Goal: Task Accomplishment & Management: Manage account settings

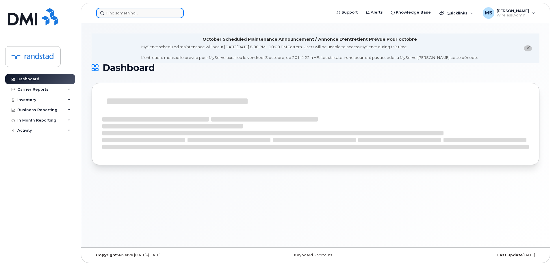
click at [160, 15] on input at bounding box center [140, 13] width 88 height 10
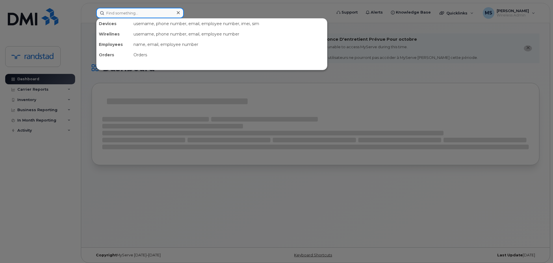
paste input "356057369085055"
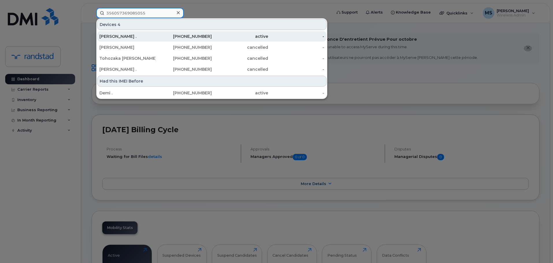
type input "356057369085055"
click at [159, 36] on div "[PHONE_NUMBER]" at bounding box center [184, 37] width 56 height 6
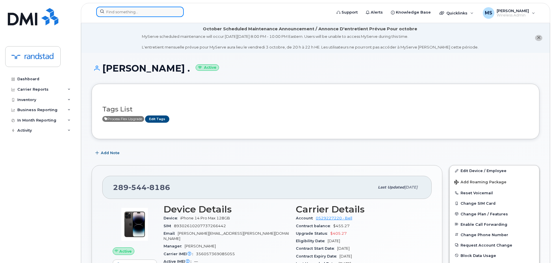
click at [125, 8] on input at bounding box center [140, 12] width 88 height 10
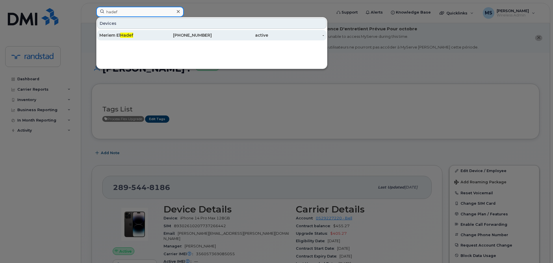
type input "hadef"
click at [143, 31] on div "Meriem El Hadef" at bounding box center [127, 35] width 56 height 10
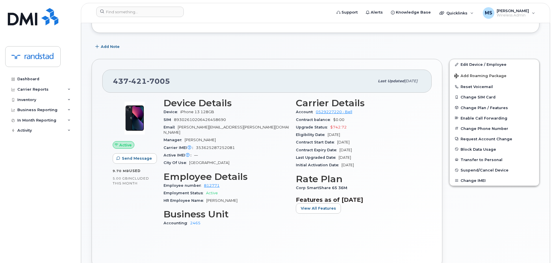
scroll to position [116, 0]
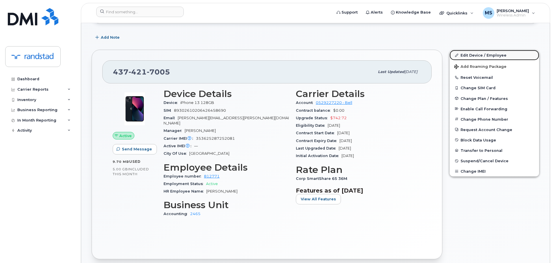
click at [458, 57] on span at bounding box center [456, 55] width 5 height 5
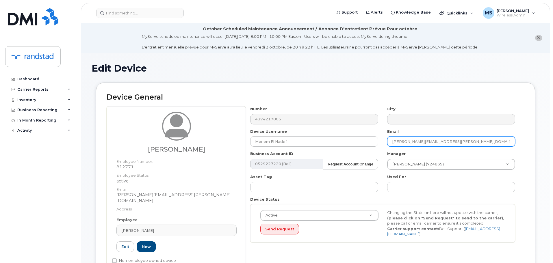
click at [401, 139] on input "benjamin.lewis@randstadsourceright.ca" at bounding box center [451, 141] width 128 height 10
click at [407, 142] on input "benjamin.lewis@randstadsourceright.ca" at bounding box center [451, 141] width 128 height 10
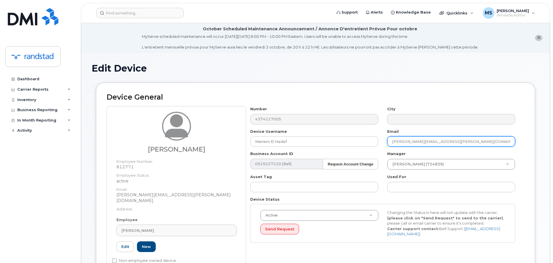
click at [407, 142] on input "benjamin.lewis@randstadsourceright.ca" at bounding box center [451, 141] width 128 height 10
paste input "meriem.el.hadef@randstad"
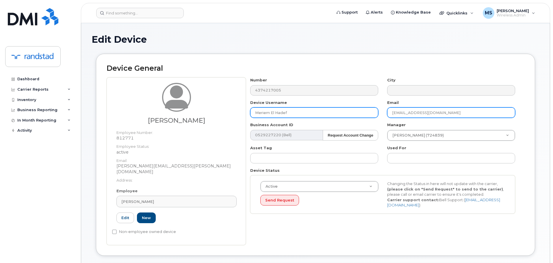
type input "meriem.el.hadef@randstad.ca"
drag, startPoint x: 297, startPoint y: 113, endPoint x: 199, endPoint y: 115, distance: 98.6
click at [199, 115] on div "Ben Lewis Employee Number: 812771 Employee Status: active Email: benjamin.lewis…" at bounding box center [316, 161] width 418 height 168
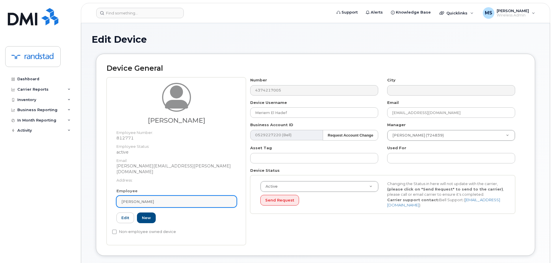
drag, startPoint x: 160, startPoint y: 197, endPoint x: 129, endPoint y: 193, distance: 31.5
click at [129, 196] on link "Ben Lewis" at bounding box center [176, 202] width 120 height 12
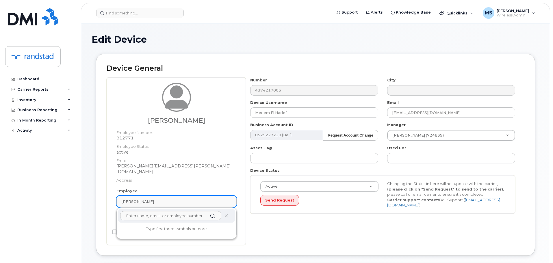
paste input "Meriem El Hadef"
type input "Meriem El Hadef"
click at [217, 175] on dt "Address:" at bounding box center [176, 179] width 120 height 8
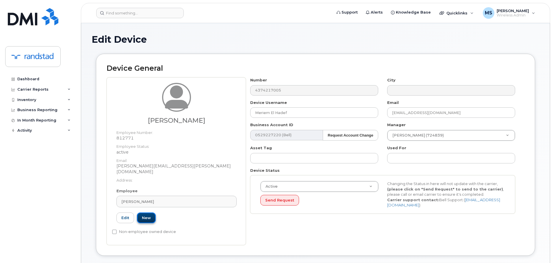
click at [152, 213] on link "New" at bounding box center [146, 218] width 19 height 11
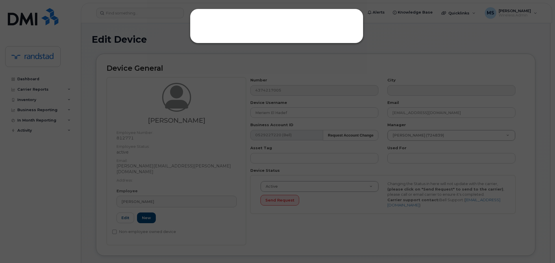
click at [266, 16] on div at bounding box center [276, 26] width 173 height 35
click at [270, 25] on div at bounding box center [276, 26] width 173 height 35
click at [271, 32] on div at bounding box center [276, 26] width 173 height 35
click at [238, 39] on div at bounding box center [276, 26] width 173 height 35
click at [348, 40] on div at bounding box center [276, 26] width 173 height 35
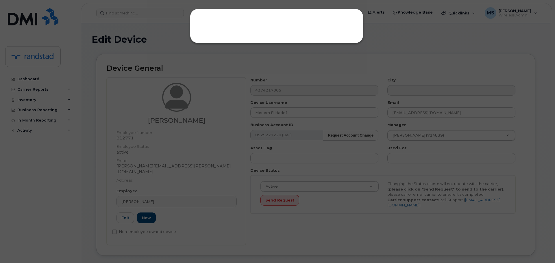
click at [349, 38] on div at bounding box center [276, 26] width 173 height 35
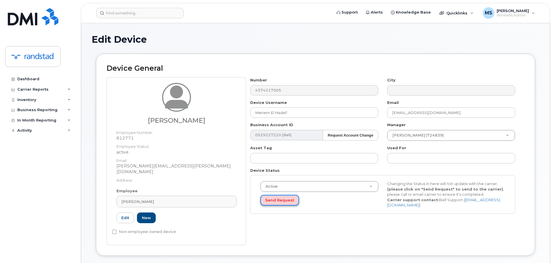
click at [281, 200] on button "Send Request" at bounding box center [279, 200] width 39 height 11
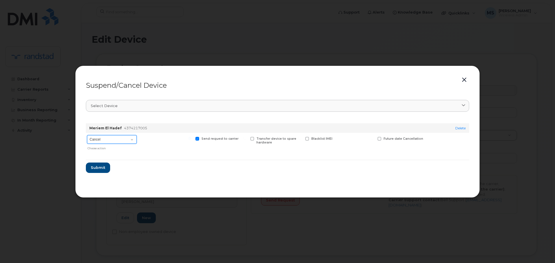
click at [125, 141] on select "Cancel Suspend - Extend Suspension Suspend - Reduced Rate Suspend - Full Rate S…" at bounding box center [112, 139] width 50 height 9
select select "[object Object]"
click at [87, 135] on select "Cancel Suspend - Extend Suspension Suspend - Reduced Rate Suspend - Full Rate S…" at bounding box center [112, 139] width 50 height 9
click at [360, 137] on span "New Username" at bounding box center [359, 139] width 25 height 4
click at [337, 137] on input "New Username" at bounding box center [335, 138] width 3 height 3
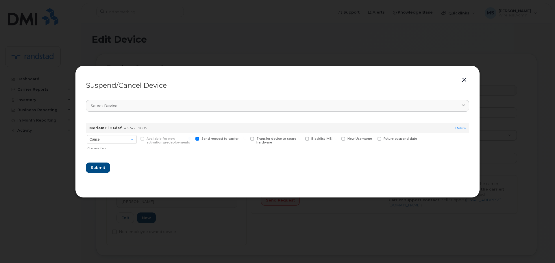
checkbox input "true"
click at [351, 151] on input "text" at bounding box center [357, 148] width 32 height 10
paste input "Meriem El Hadef"
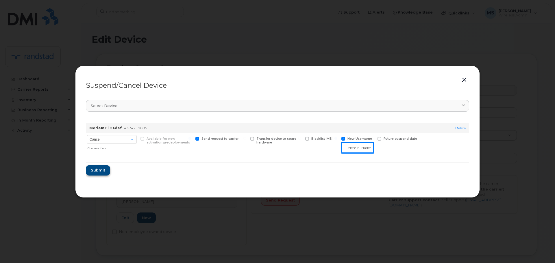
type input "Meriem El Hadef"
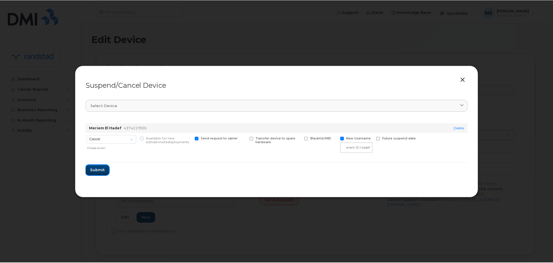
scroll to position [0, 0]
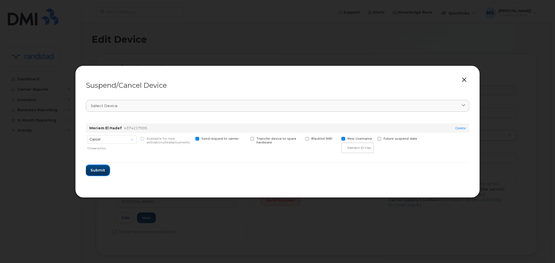
drag, startPoint x: 96, startPoint y: 173, endPoint x: 105, endPoint y: 162, distance: 14.3
click at [105, 162] on form "Meriem El Hadef 4374217005 Delete Cancel Suspend - Extend Suspension Suspend - …" at bounding box center [277, 147] width 383 height 57
click at [110, 140] on select "Cancel Suspend - Extend Suspension Suspend - Reduced Rate Suspend - Full Rate S…" at bounding box center [112, 139] width 50 height 9
click at [87, 135] on select "Cancel Suspend - Extend Suspension Suspend - Reduced Rate Suspend - Full Rate S…" at bounding box center [112, 139] width 50 height 9
click at [104, 172] on span "Submit" at bounding box center [97, 170] width 14 height 5
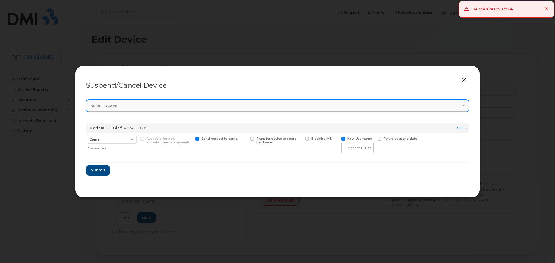
click at [363, 105] on div "Select device" at bounding box center [277, 105] width 373 height 5
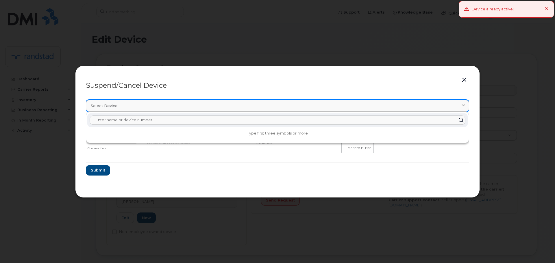
click at [363, 105] on div "Select device" at bounding box center [277, 105] width 373 height 5
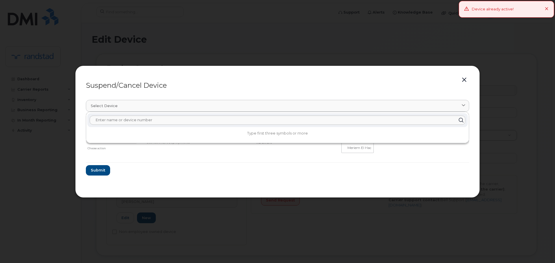
click at [465, 78] on button "button" at bounding box center [464, 80] width 9 height 8
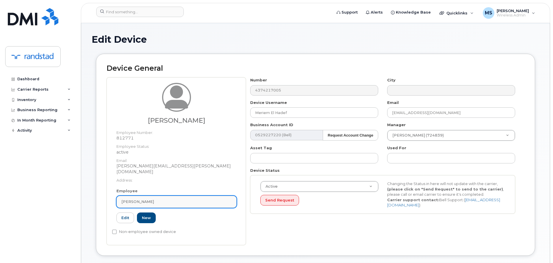
click at [184, 199] on div "Ben Lewis" at bounding box center [176, 201] width 110 height 5
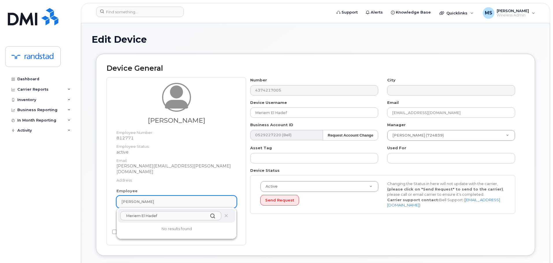
click at [184, 199] on div "Ben Lewis" at bounding box center [176, 201] width 110 height 5
click at [227, 214] on icon at bounding box center [226, 216] width 4 height 4
click at [319, 23] on header "Support Alerts Knowledge Base Quicklinks Suspend / Cancel Device Change SIM Car…" at bounding box center [315, 13] width 469 height 20
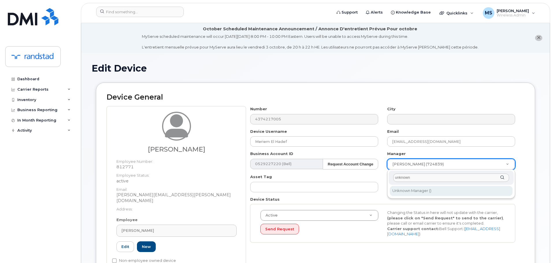
type input "unknown"
type input "281330"
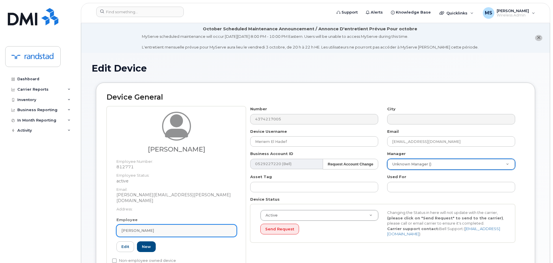
click at [171, 228] on div "Ben Lewis" at bounding box center [176, 230] width 110 height 5
type input "M"
click at [153, 225] on link "Ben Lewis" at bounding box center [176, 231] width 120 height 12
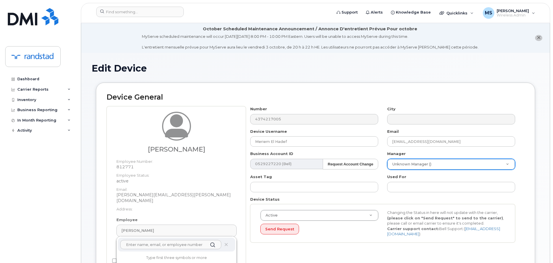
click at [193, 204] on dt "Address:" at bounding box center [176, 208] width 120 height 8
click at [115, 241] on div "Employee Ben Lewis Type first three symbols or more 812771 Edit New" at bounding box center [176, 237] width 129 height 40
click at [120, 242] on link "Edit" at bounding box center [125, 247] width 18 height 11
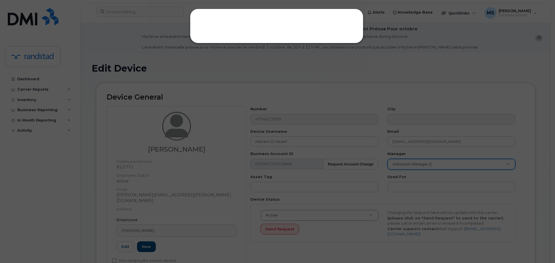
click at [240, 32] on div at bounding box center [276, 26] width 173 height 35
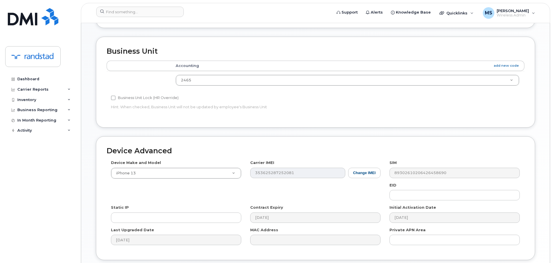
scroll to position [297, 0]
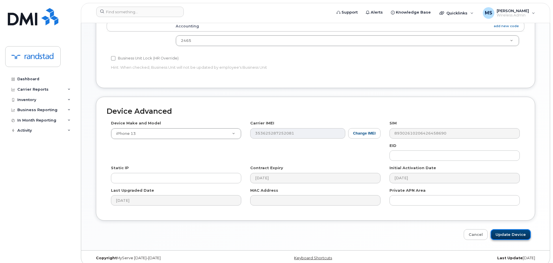
click at [507, 229] on input "Update Device" at bounding box center [511, 234] width 40 height 11
type input "Saving..."
